Goal: Transaction & Acquisition: Purchase product/service

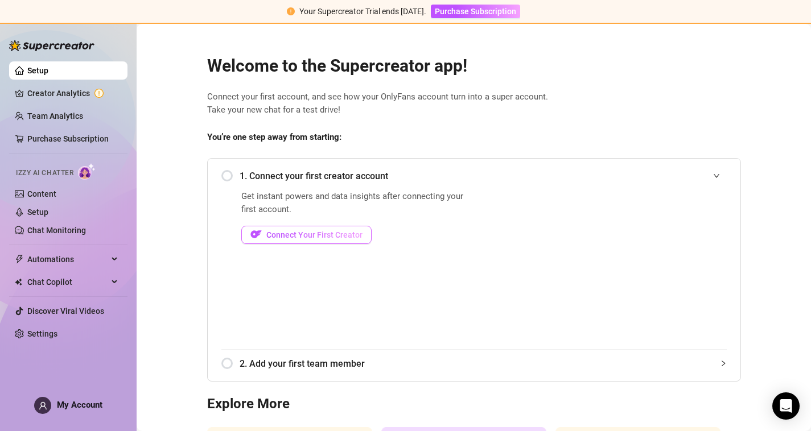
click at [278, 234] on span "Connect Your First Creator" at bounding box center [314, 234] width 96 height 9
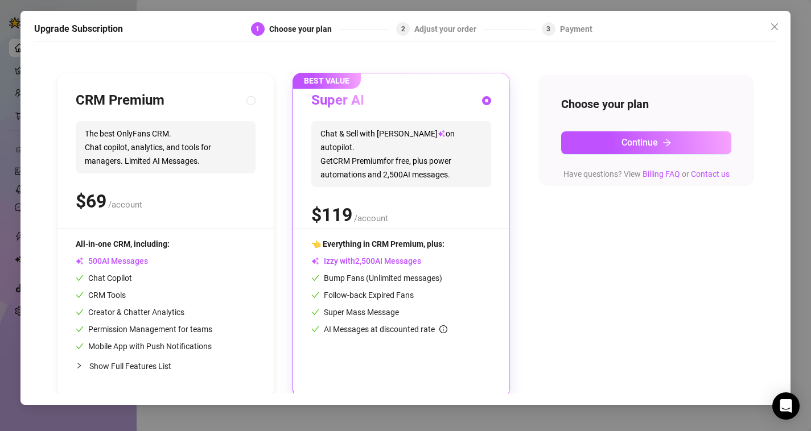
scroll to position [98, 0]
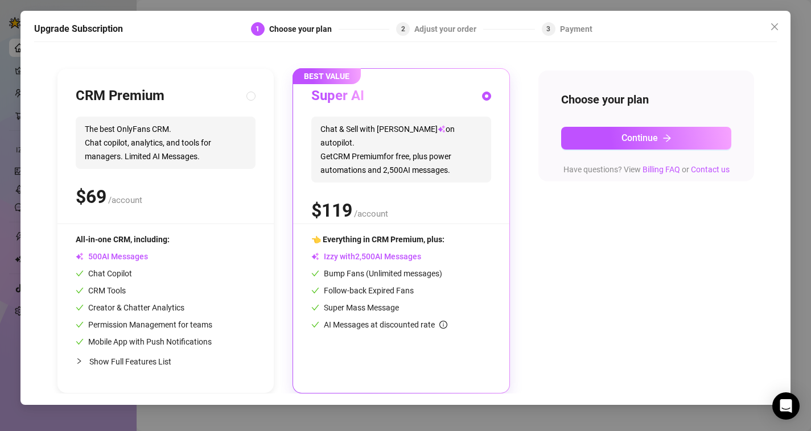
click at [113, 364] on span "Show Full Features List" at bounding box center [130, 361] width 82 height 9
radio input "true"
radio input "false"
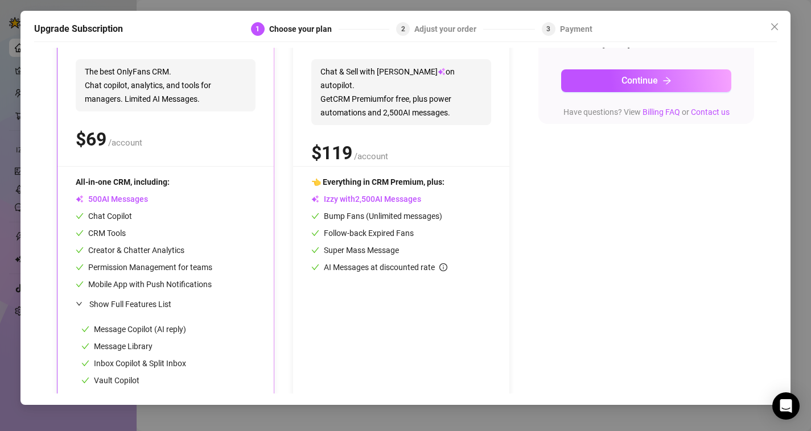
scroll to position [0, 0]
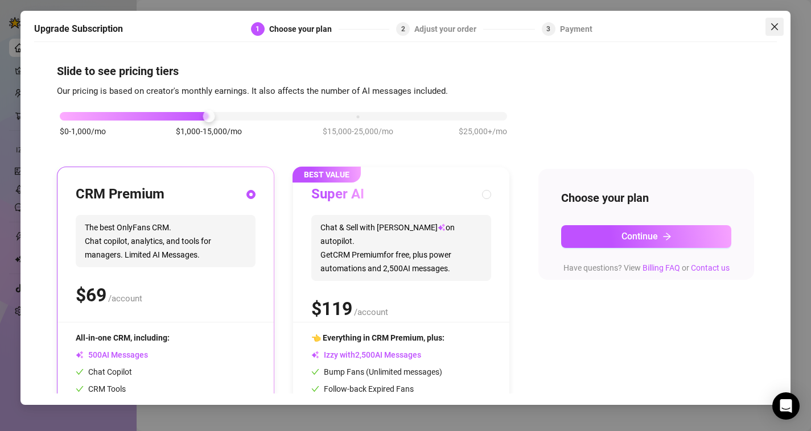
click at [776, 23] on icon "close" at bounding box center [774, 26] width 9 height 9
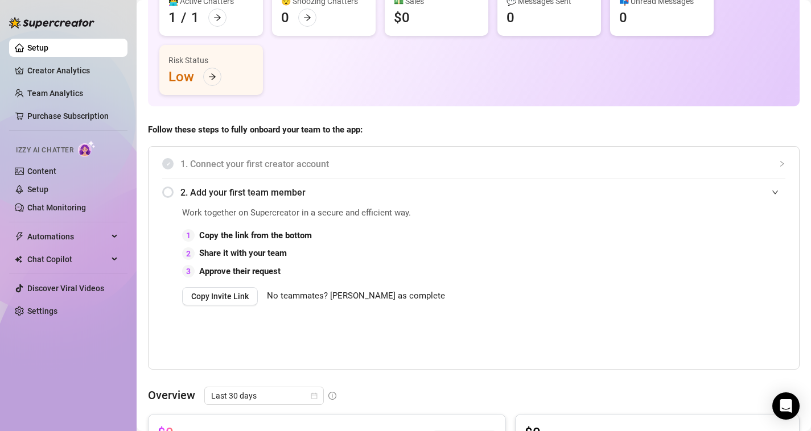
scroll to position [114, 0]
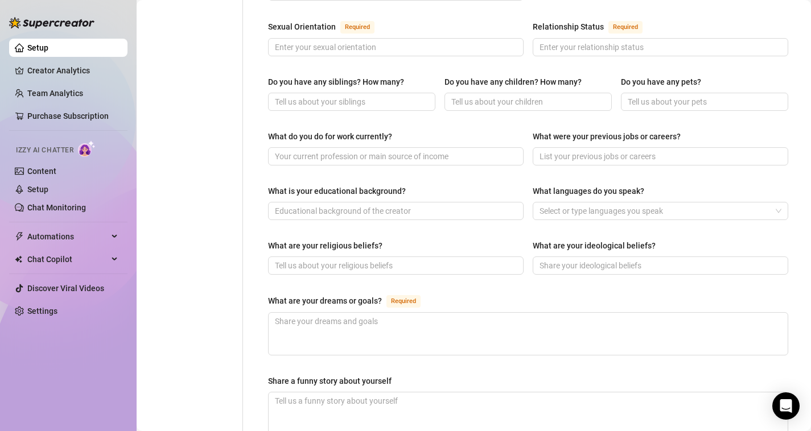
scroll to position [439, 0]
click at [73, 73] on link "Creator Analytics" at bounding box center [72, 70] width 91 height 18
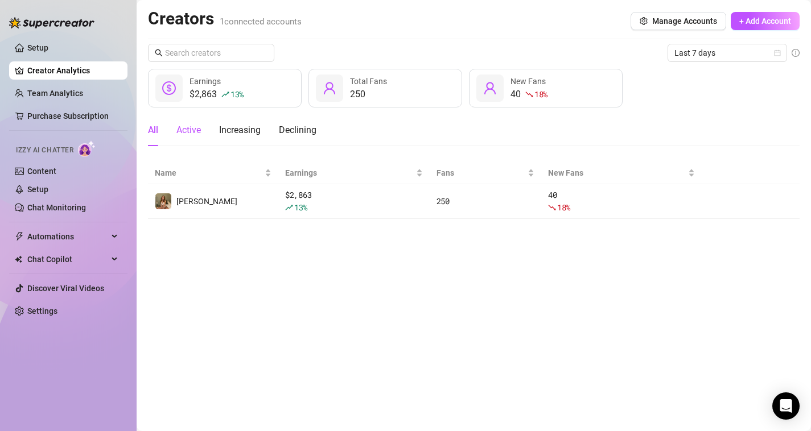
click at [193, 130] on div "Active" at bounding box center [188, 130] width 24 height 14
click at [238, 130] on div "Increasing" at bounding box center [240, 130] width 42 height 14
click at [302, 132] on div "Declining" at bounding box center [298, 130] width 38 height 14
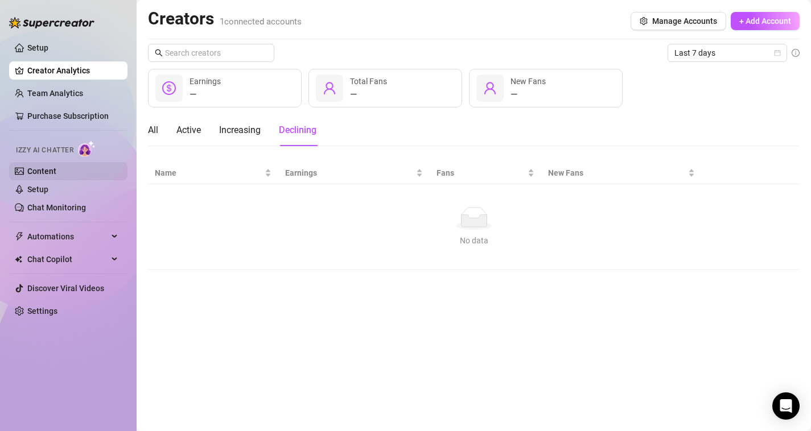
click at [56, 174] on link "Content" at bounding box center [41, 171] width 29 height 9
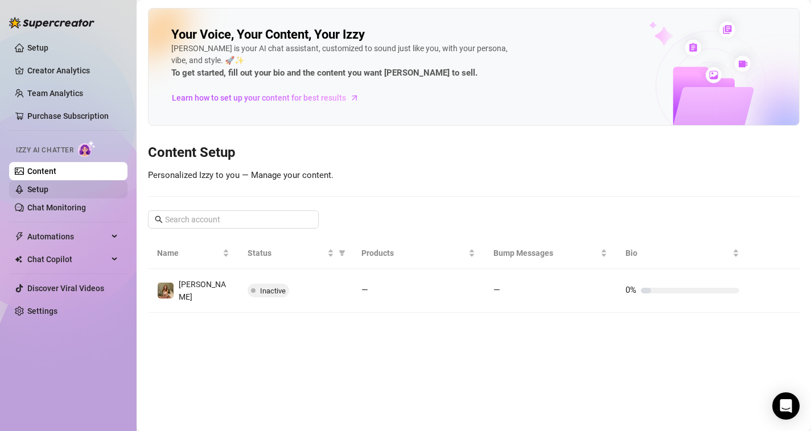
click at [48, 189] on link "Setup" at bounding box center [37, 189] width 21 height 9
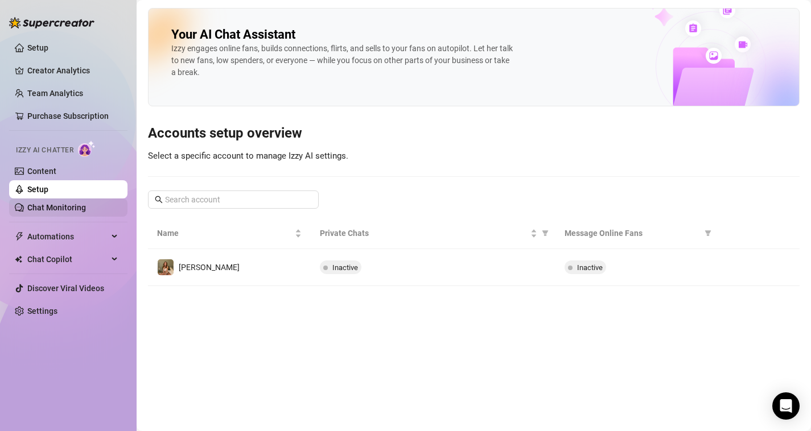
click at [71, 204] on link "Chat Monitoring" at bounding box center [56, 207] width 59 height 9
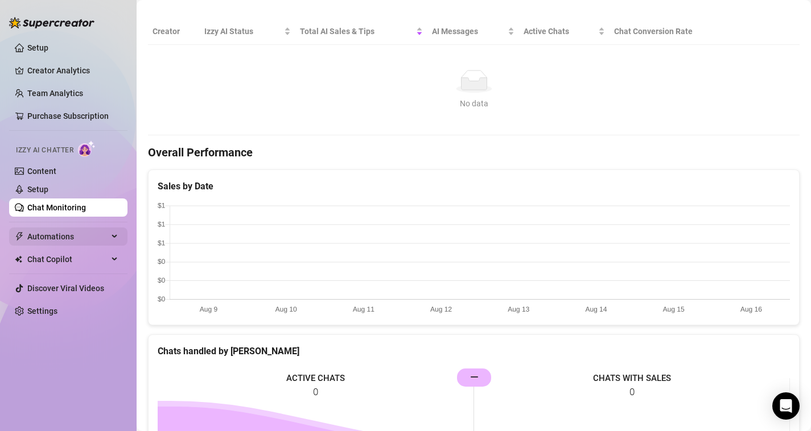
click at [72, 236] on span "Automations" at bounding box center [67, 237] width 81 height 18
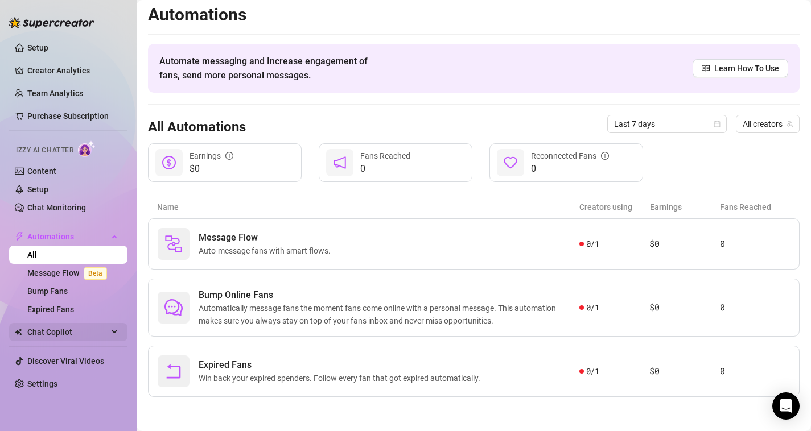
click at [63, 333] on span "Chat Copilot" at bounding box center [67, 332] width 81 height 18
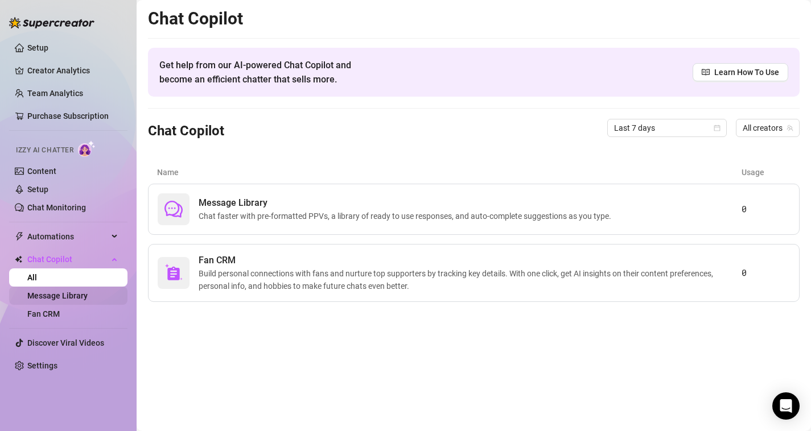
click at [55, 298] on link "Message Library" at bounding box center [57, 295] width 60 height 9
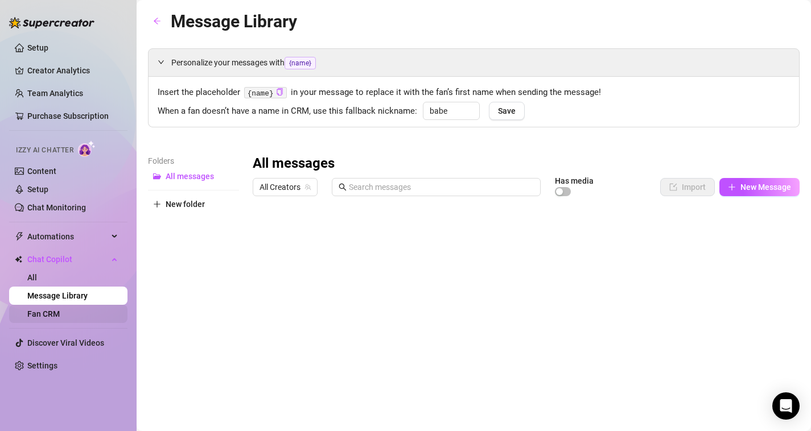
click at [60, 311] on link "Fan CRM" at bounding box center [43, 313] width 32 height 9
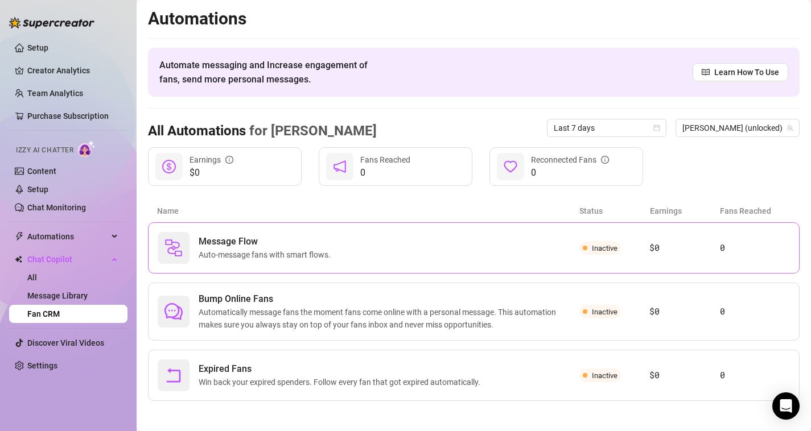
scroll to position [4, 0]
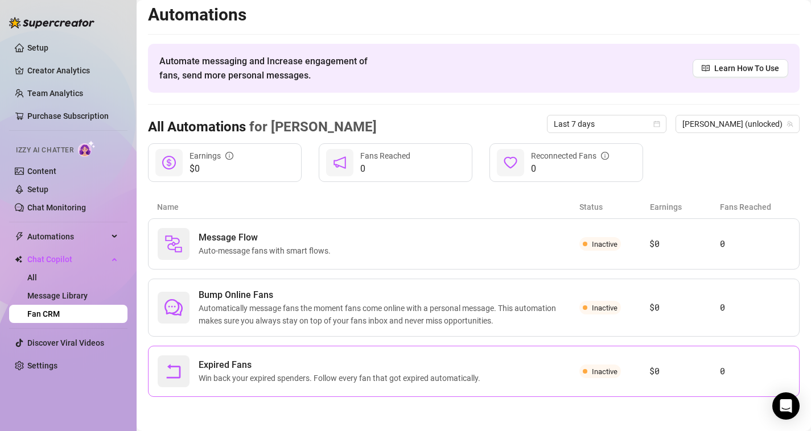
click at [341, 375] on span "Win back your expired spenders. Follow every fan that got expired automatically." at bounding box center [342, 378] width 286 height 13
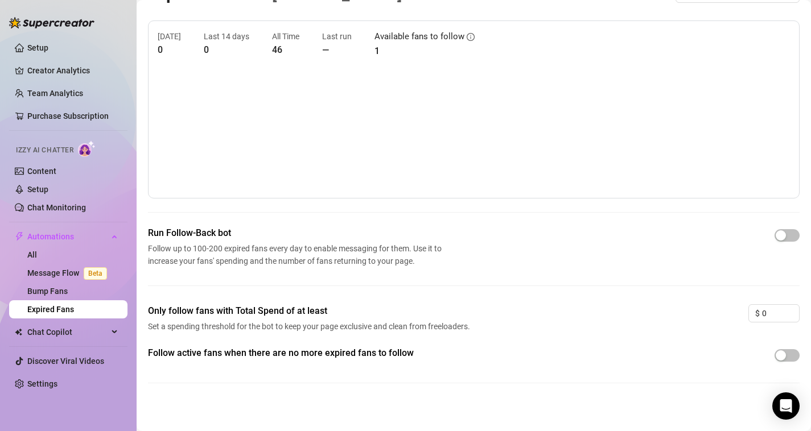
scroll to position [32, 0]
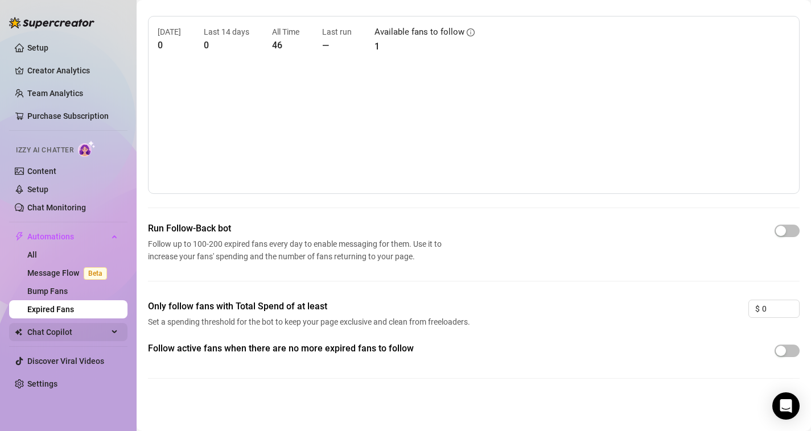
click at [73, 333] on span "Chat Copilot" at bounding box center [67, 332] width 81 height 18
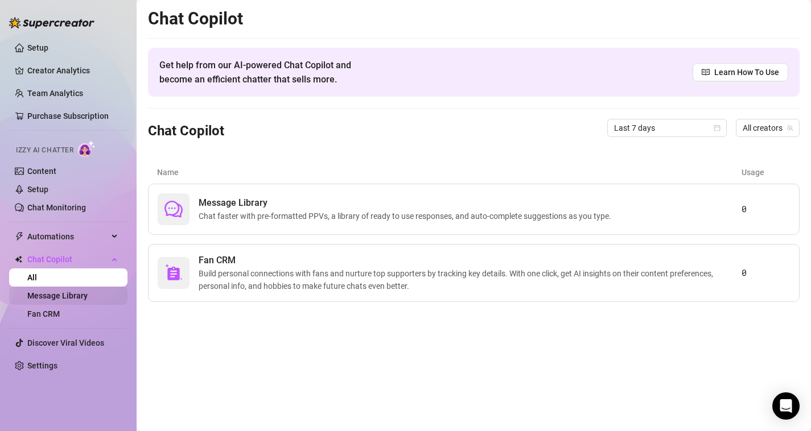
click at [65, 297] on link "Message Library" at bounding box center [57, 295] width 60 height 9
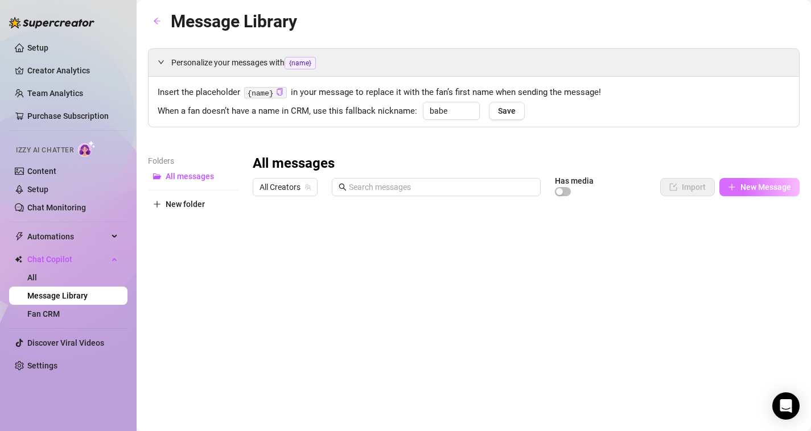
click at [750, 188] on span "New Message" at bounding box center [765, 187] width 51 height 9
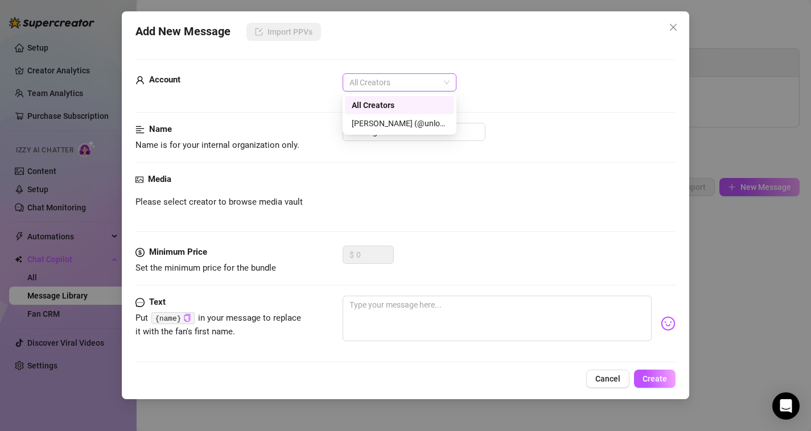
click at [422, 85] on span "All Creators" at bounding box center [399, 82] width 100 height 17
click at [399, 125] on div "[PERSON_NAME] (@unlocked)" at bounding box center [400, 123] width 96 height 13
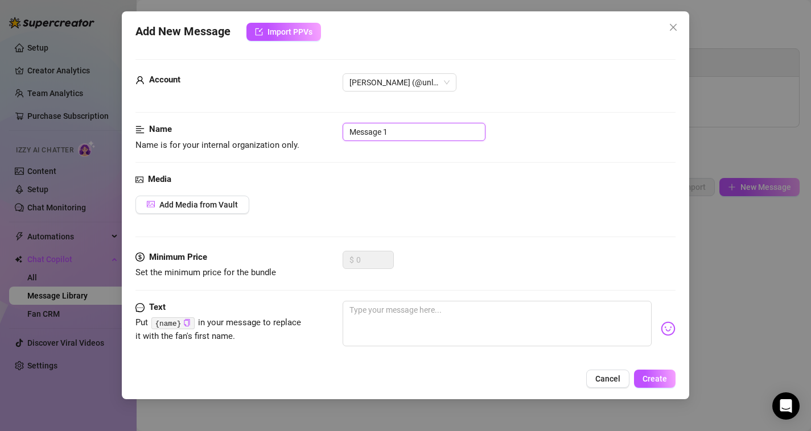
click at [399, 134] on input "Message 1" at bounding box center [413, 132] width 143 height 18
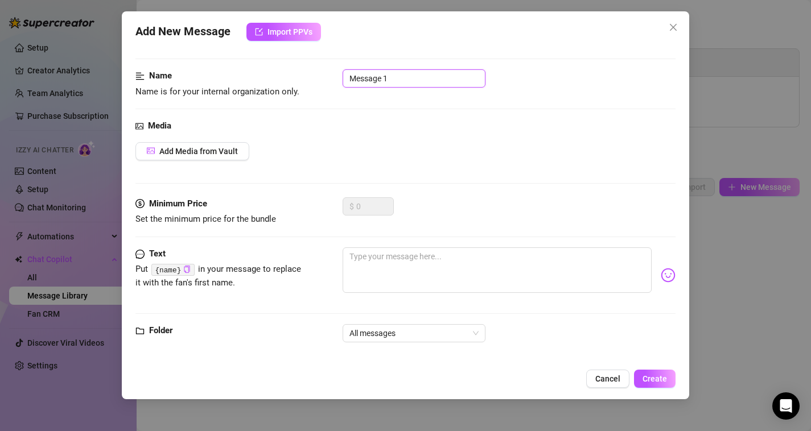
scroll to position [64, 0]
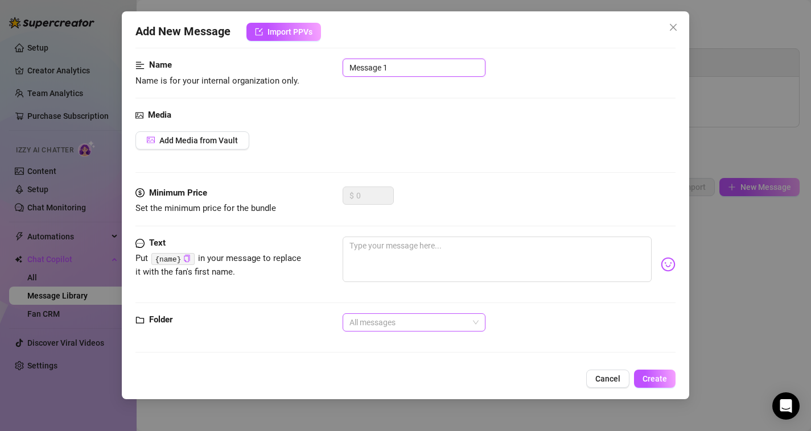
click at [457, 324] on span "All messages" at bounding box center [413, 322] width 129 height 17
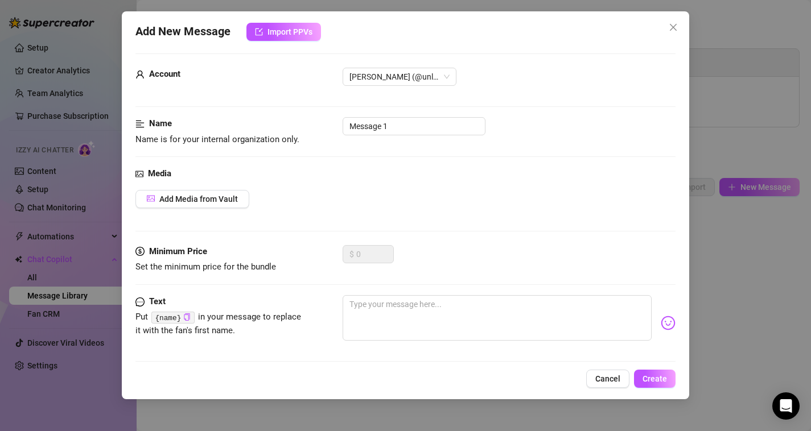
scroll to position [0, 0]
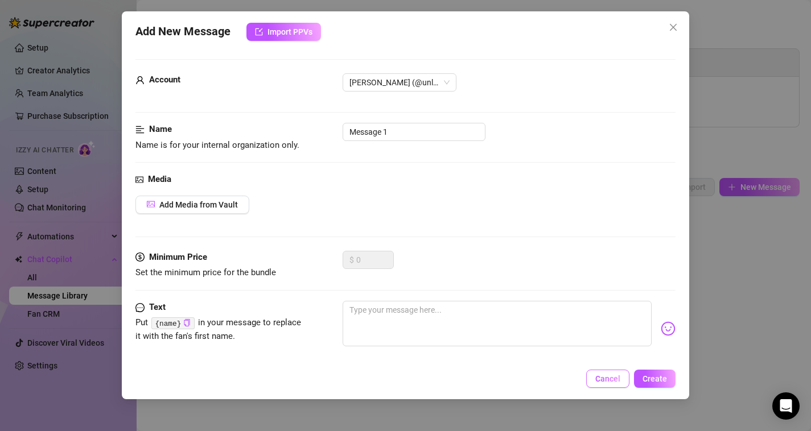
click at [614, 377] on span "Cancel" at bounding box center [607, 378] width 25 height 9
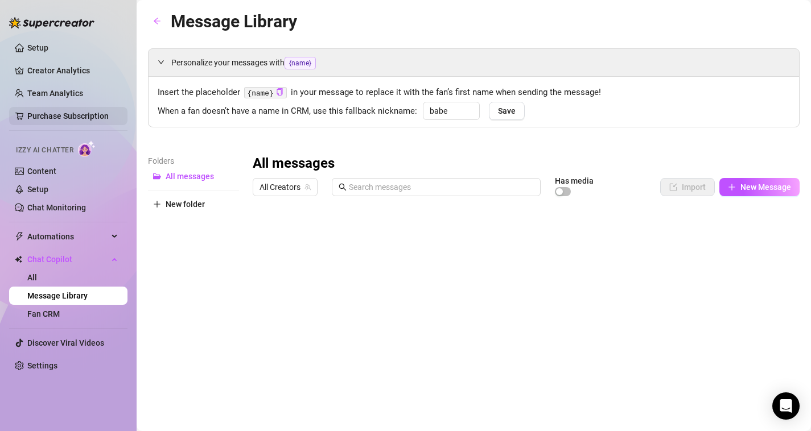
click at [57, 120] on link "Purchase Subscription" at bounding box center [67, 116] width 81 height 9
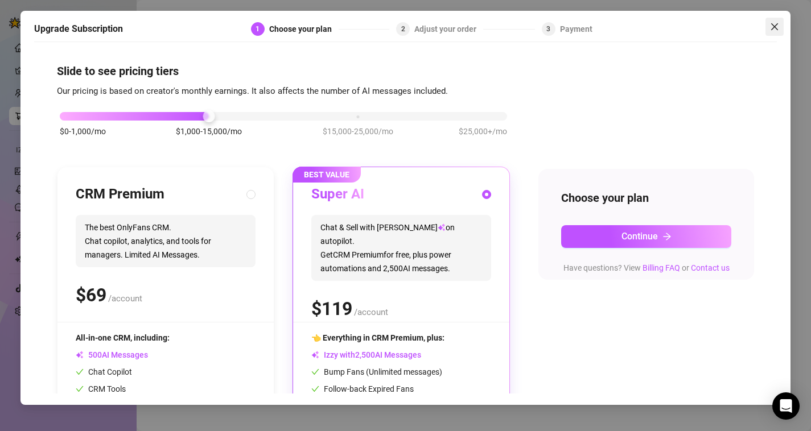
click at [776, 29] on icon "close" at bounding box center [774, 26] width 9 height 9
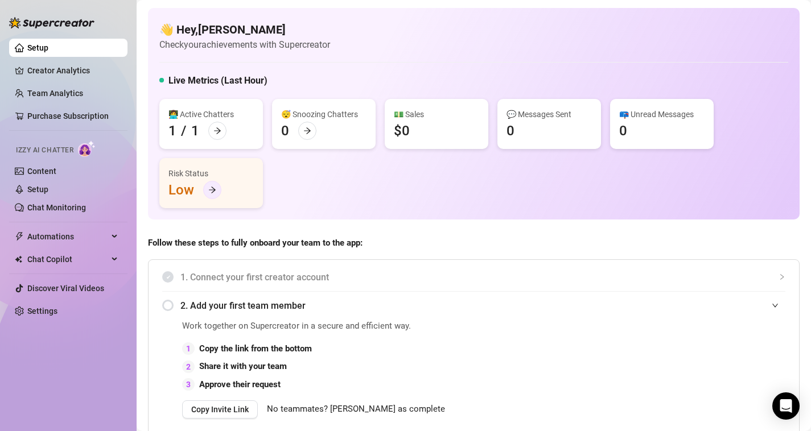
click at [212, 189] on icon "arrow-right" at bounding box center [212, 190] width 8 height 8
